Goal: Task Accomplishment & Management: Manage account settings

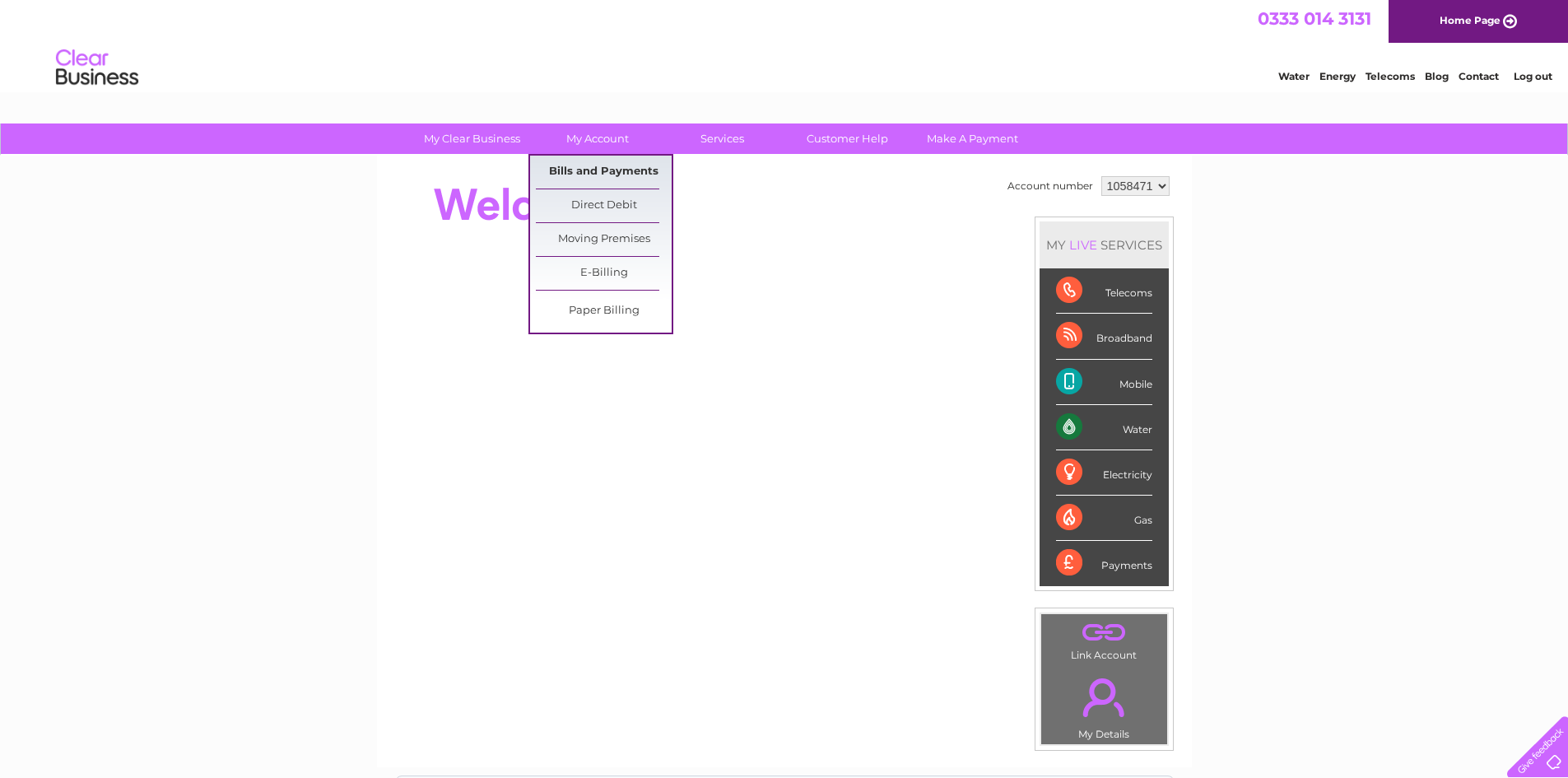
click at [610, 173] on link "Bills and Payments" at bounding box center [603, 172] width 136 height 33
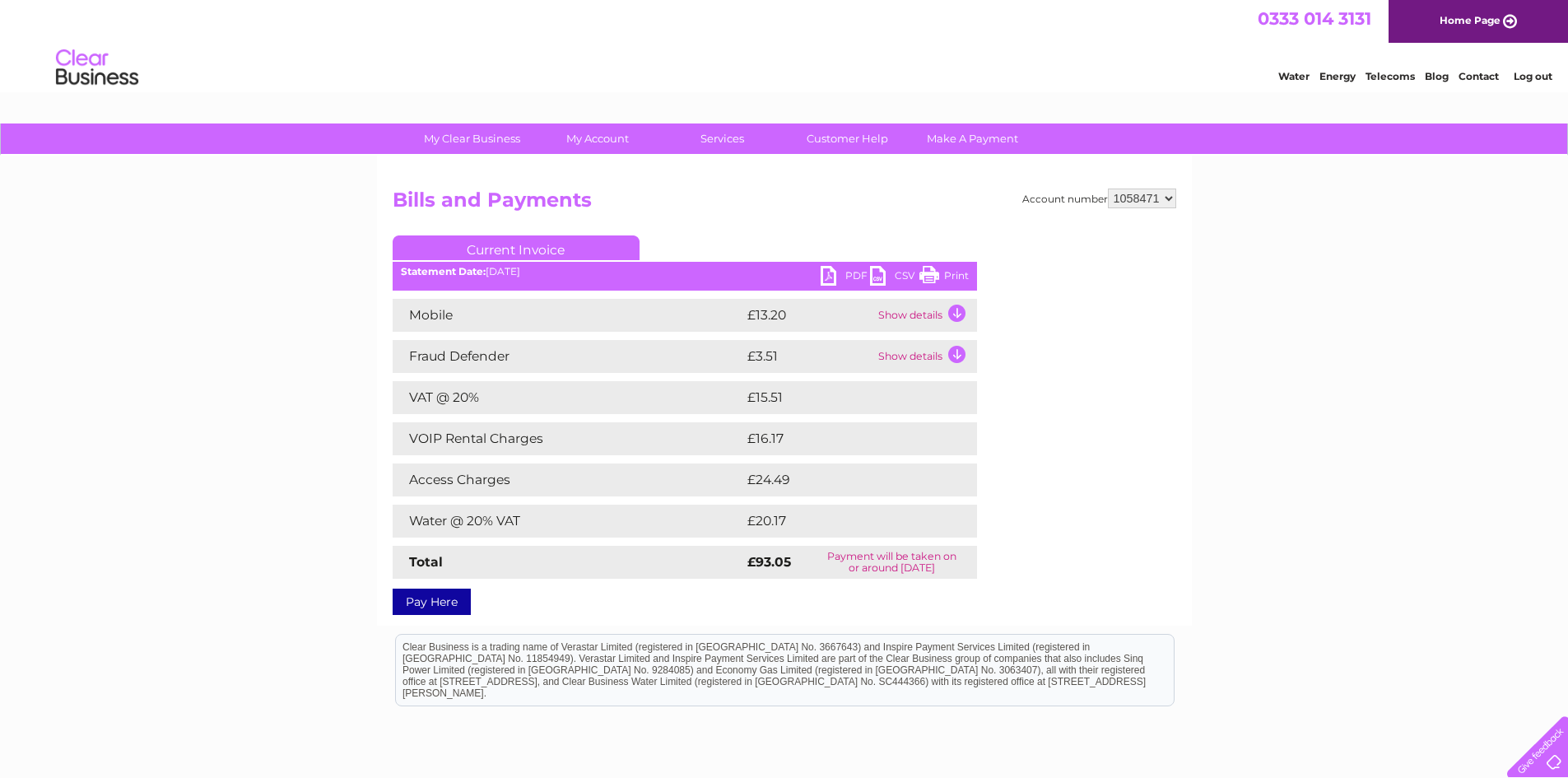
click at [825, 274] on link "PDF" at bounding box center [845, 278] width 50 height 23
